Goal: Task Accomplishment & Management: Manage account settings

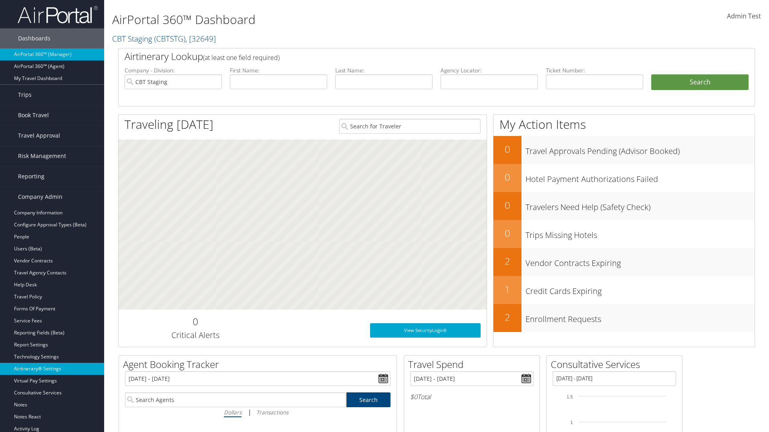
click at [52, 369] on link "Airtinerary® Settings" at bounding box center [52, 369] width 104 height 12
